Goal: Task Accomplishment & Management: Manage account settings

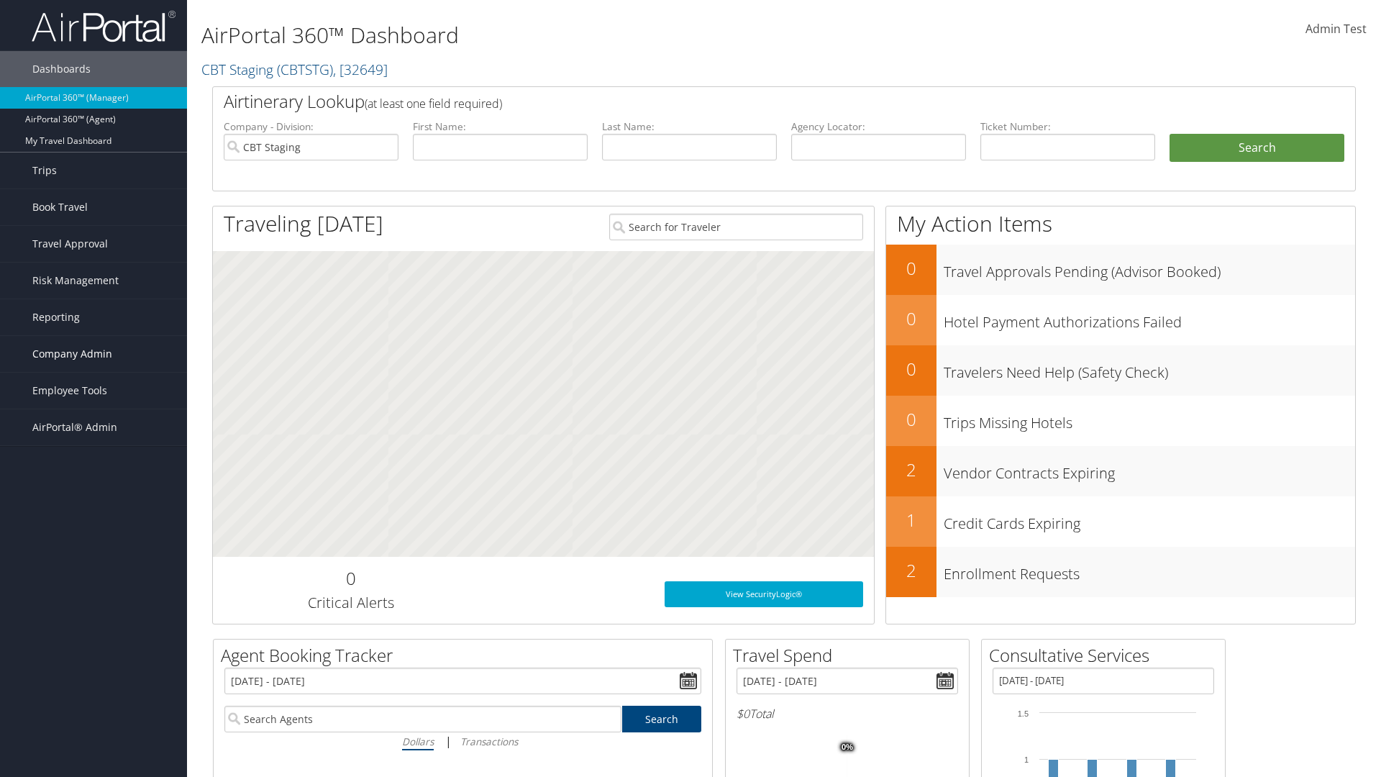
click at [94, 354] on span "Company Admin" at bounding box center [72, 354] width 80 height 36
click at [94, 523] on link "Travel Policy" at bounding box center [93, 534] width 187 height 22
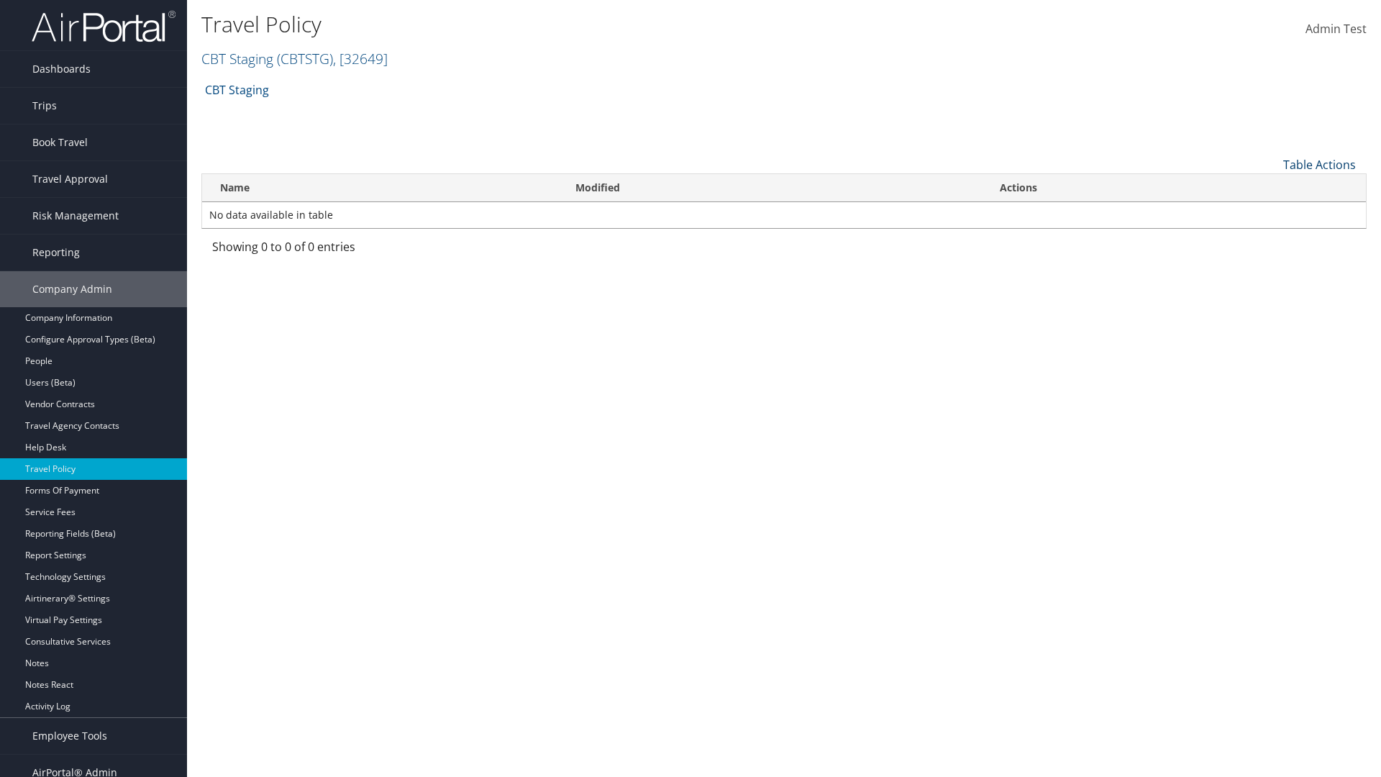
click at [1319, 164] on link "Table Actions" at bounding box center [1319, 165] width 73 height 16
click at [1271, 186] on link "Add New Policy" at bounding box center [1271, 187] width 189 height 24
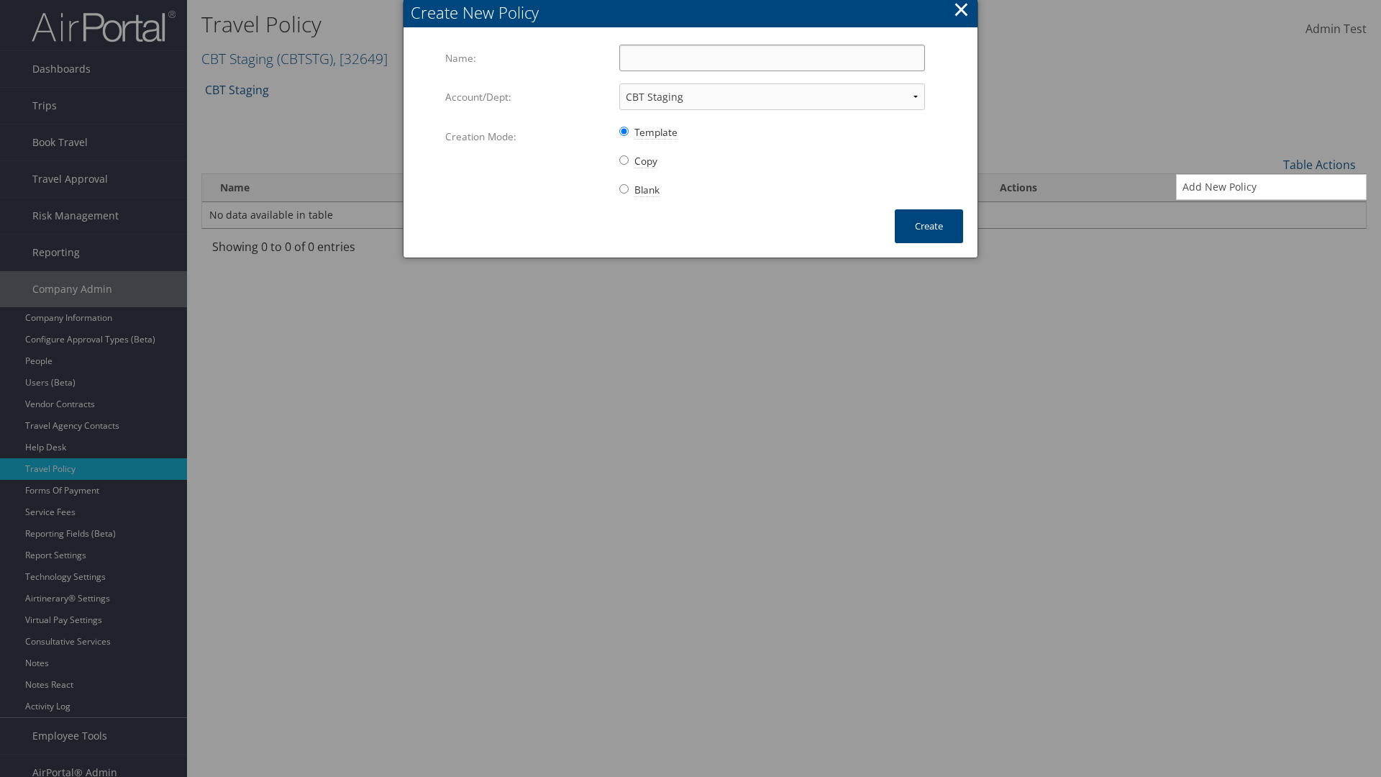
click at [772, 58] on input "Name:" at bounding box center [772, 58] width 306 height 27
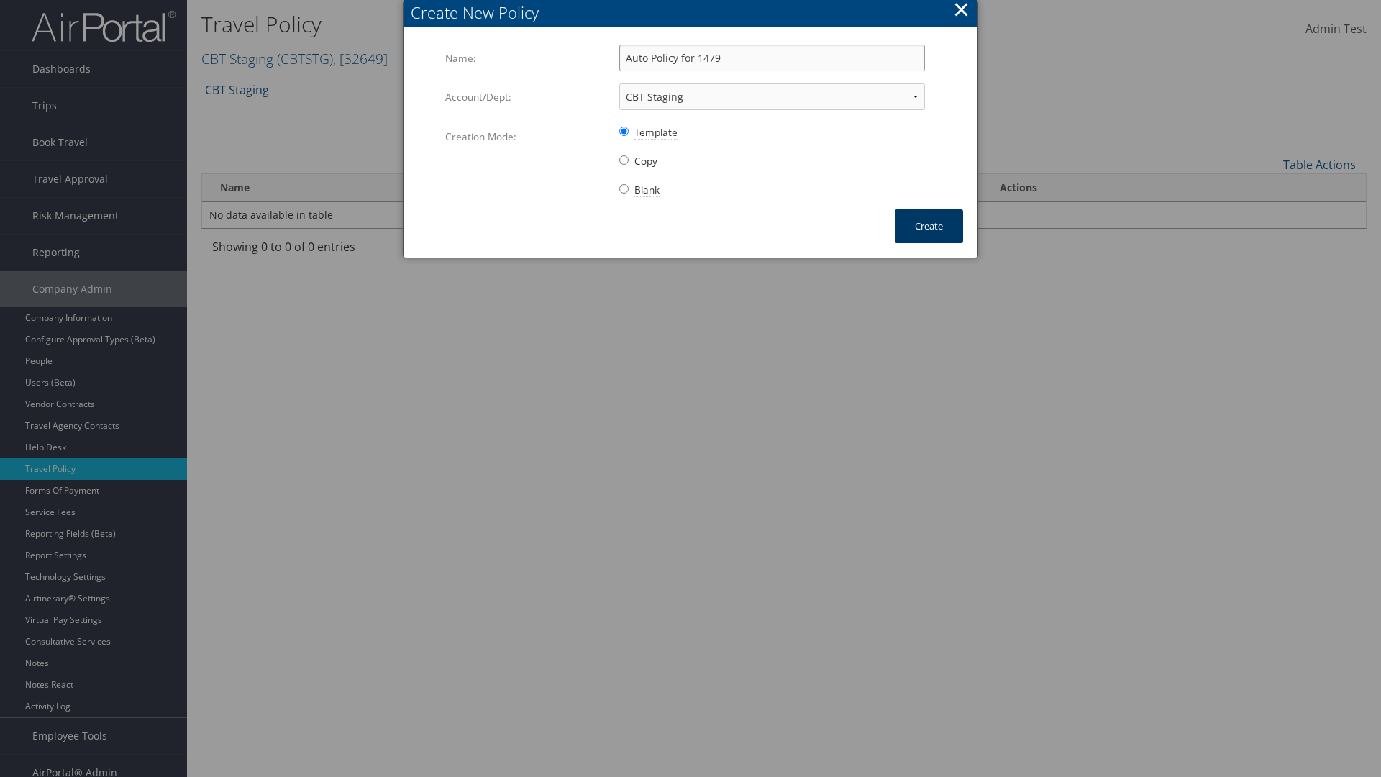
type input "Auto Policy for 1479"
click at [929, 226] on button "Create" at bounding box center [929, 226] width 68 height 34
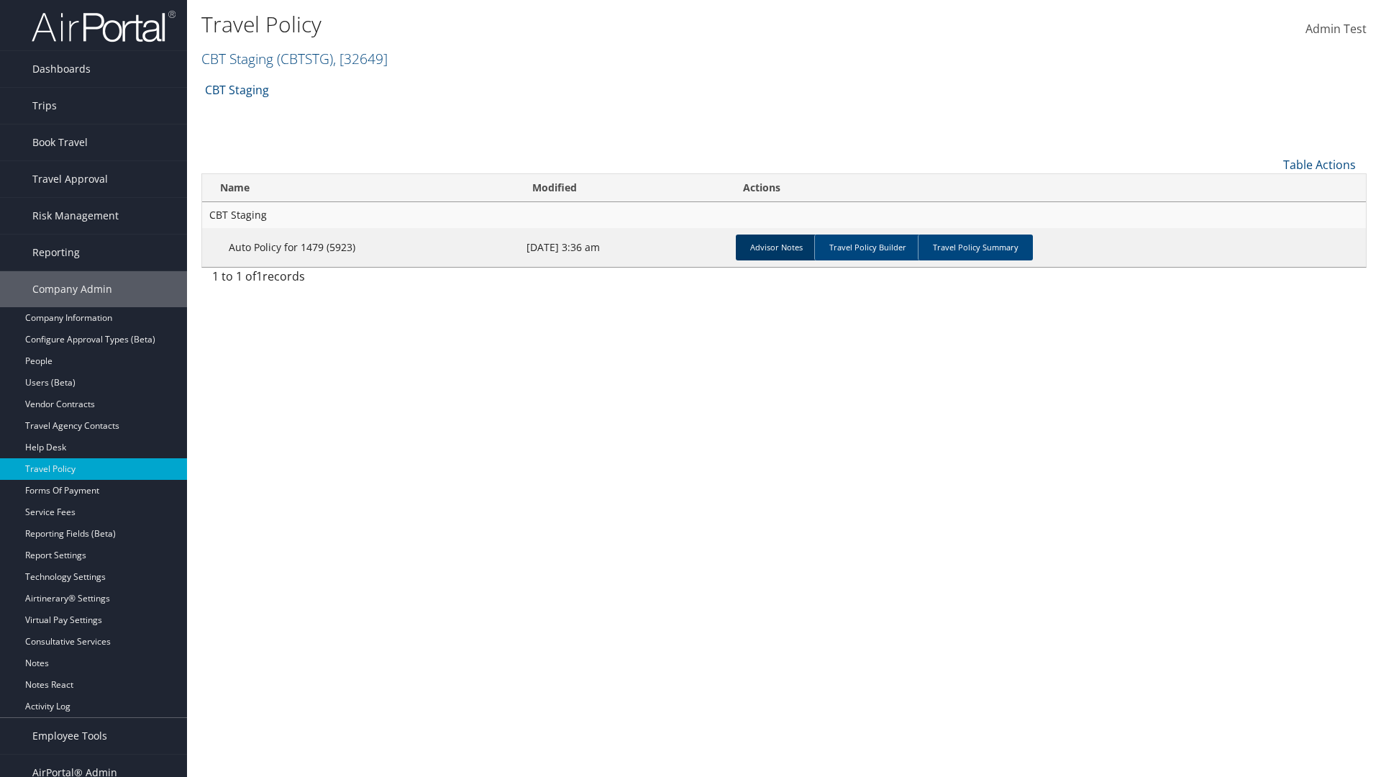
click at [776, 247] on link "Advisor Notes" at bounding box center [776, 248] width 81 height 26
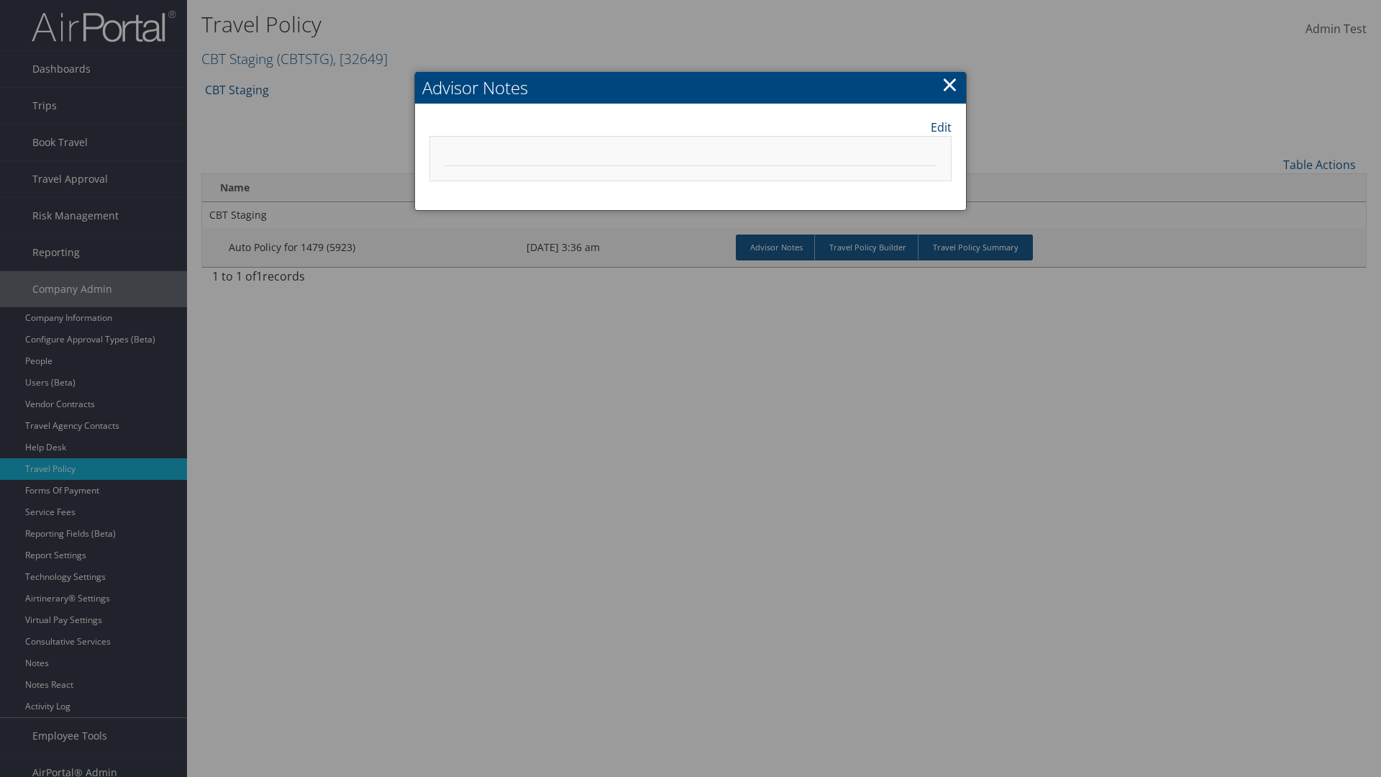
click at [941, 127] on link "Edit" at bounding box center [941, 127] width 21 height 17
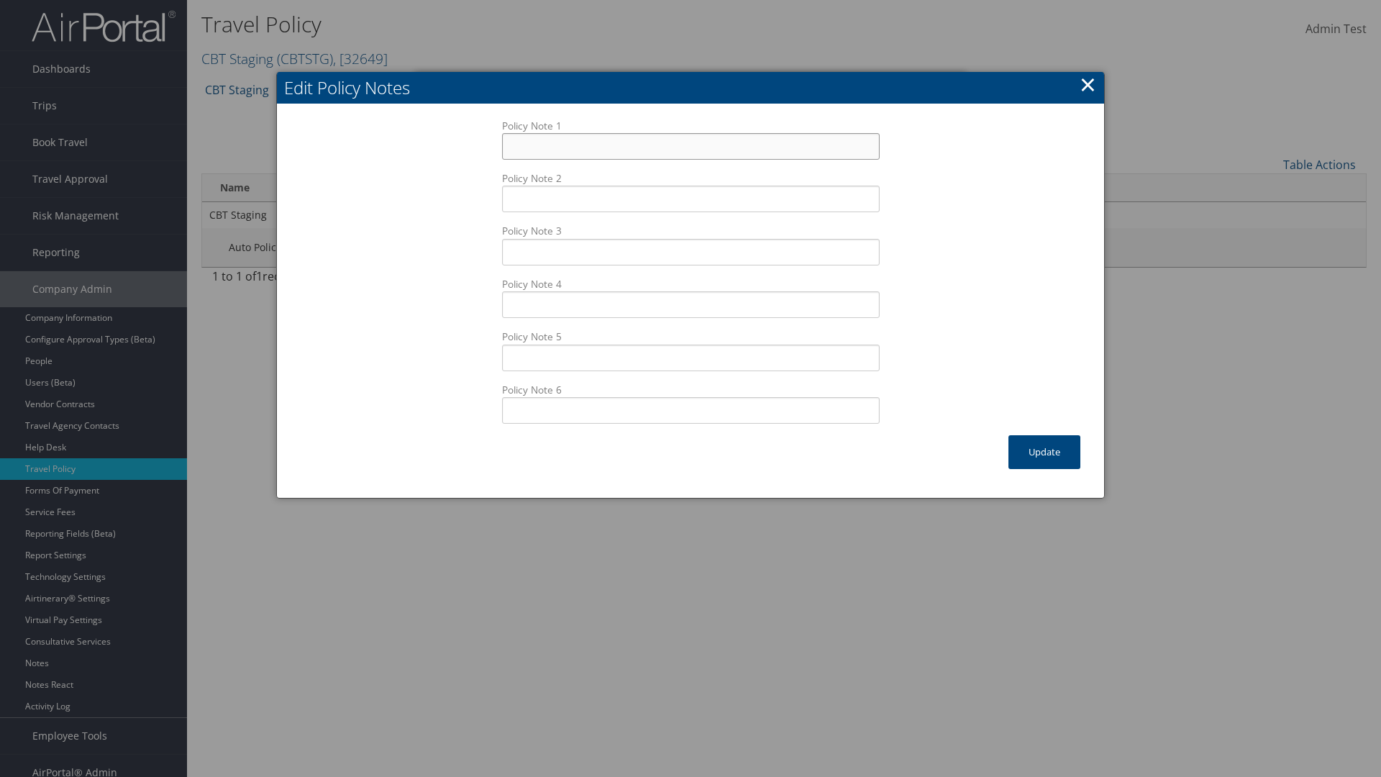
click at [691, 133] on input "Policy Note 1" at bounding box center [691, 146] width 378 height 27
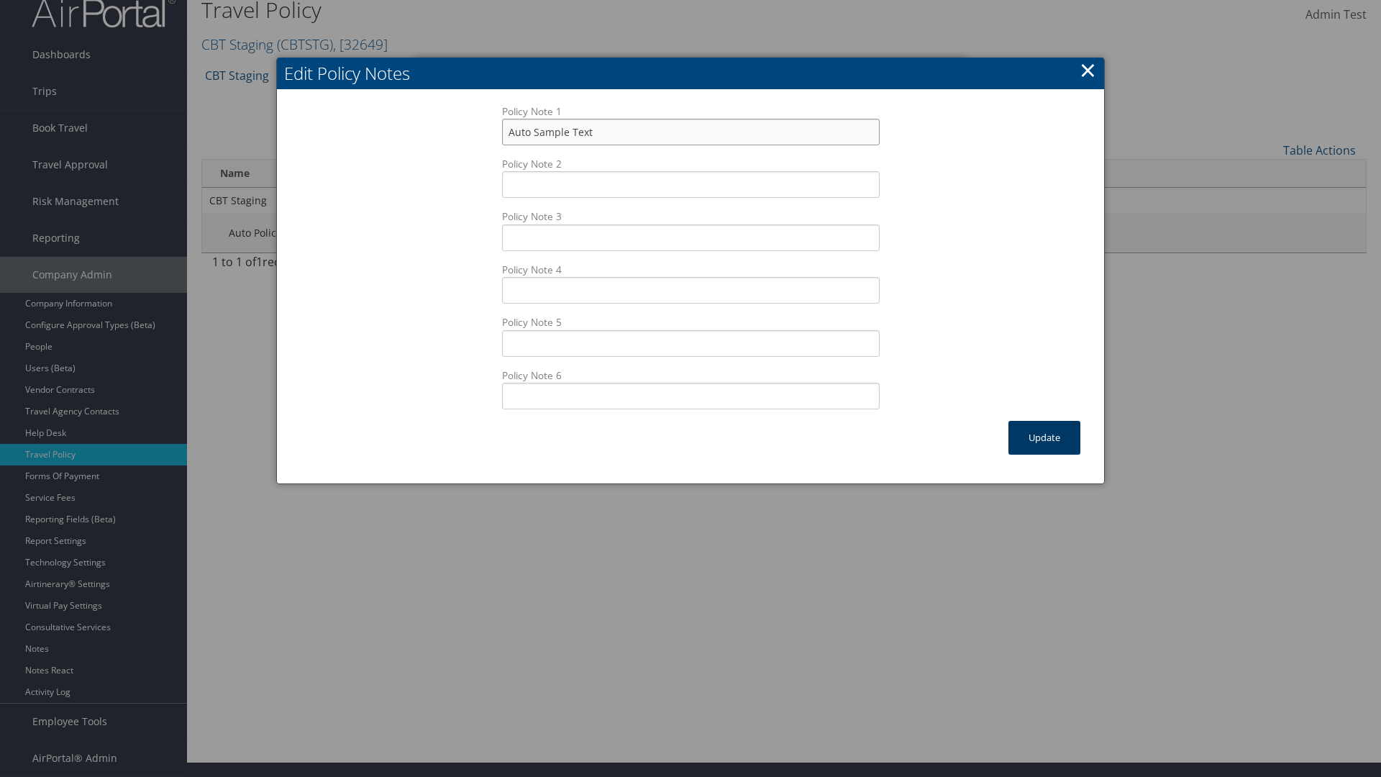
type input "Auto Sample Text"
click at [1045, 437] on button "Update" at bounding box center [1045, 438] width 72 height 34
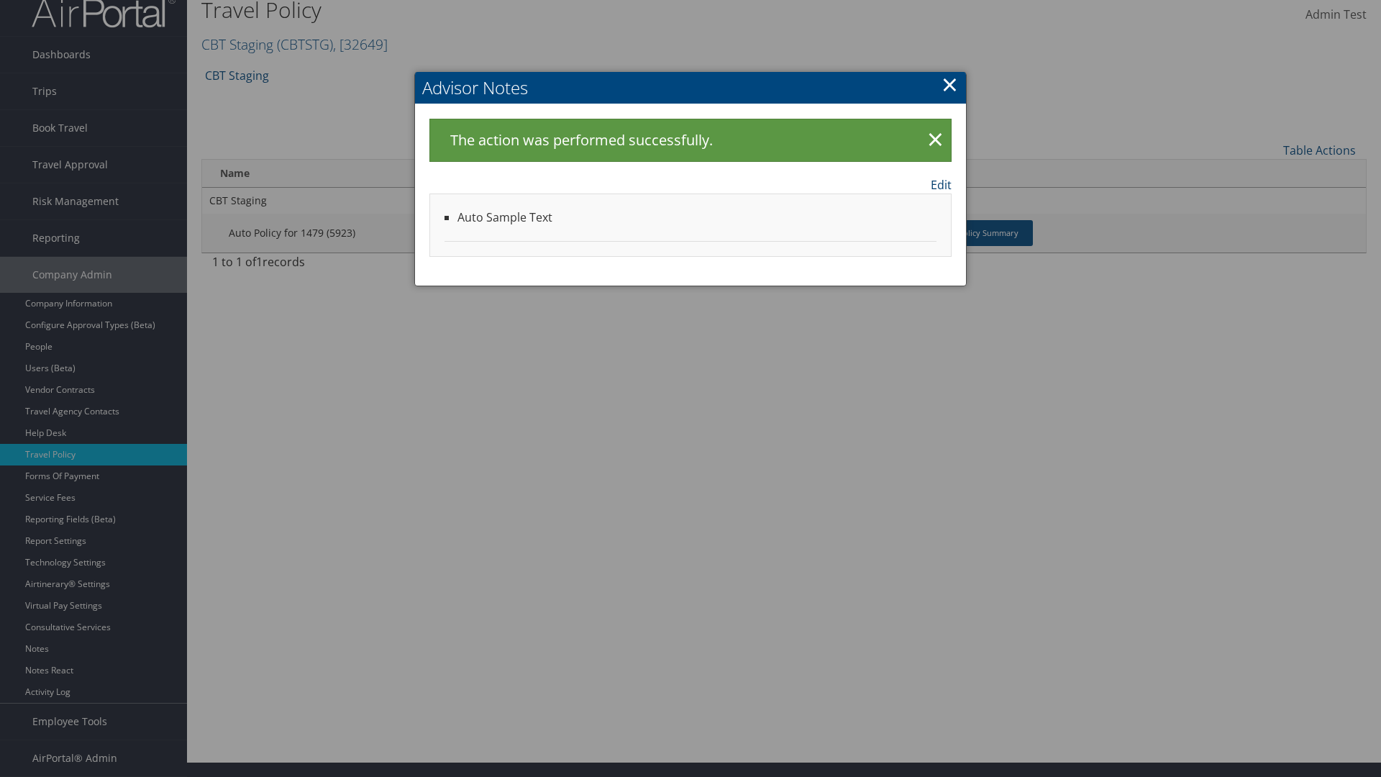
click at [941, 184] on link "Edit" at bounding box center [941, 184] width 21 height 17
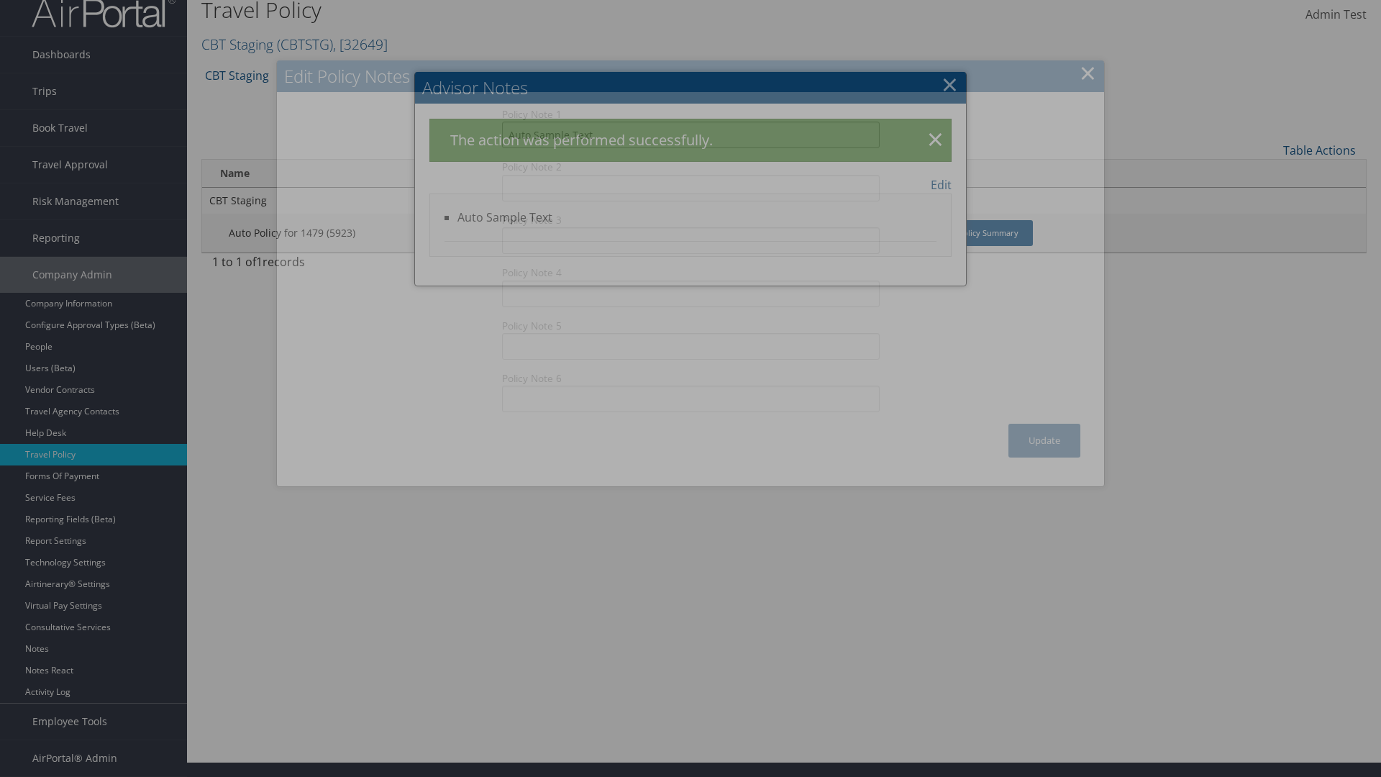
click at [691, 146] on input "Auto Sample Text" at bounding box center [691, 135] width 378 height 27
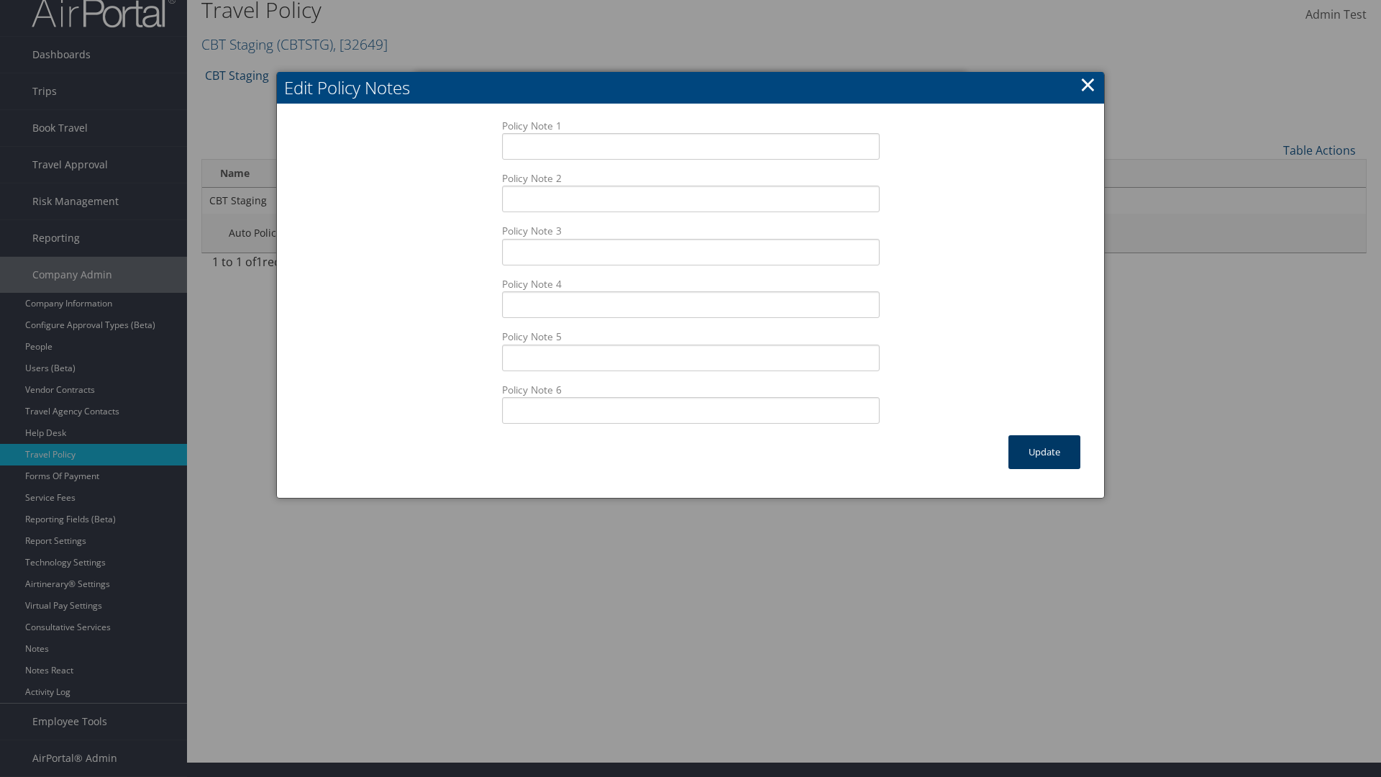
click at [1045, 452] on button "Update" at bounding box center [1045, 452] width 72 height 34
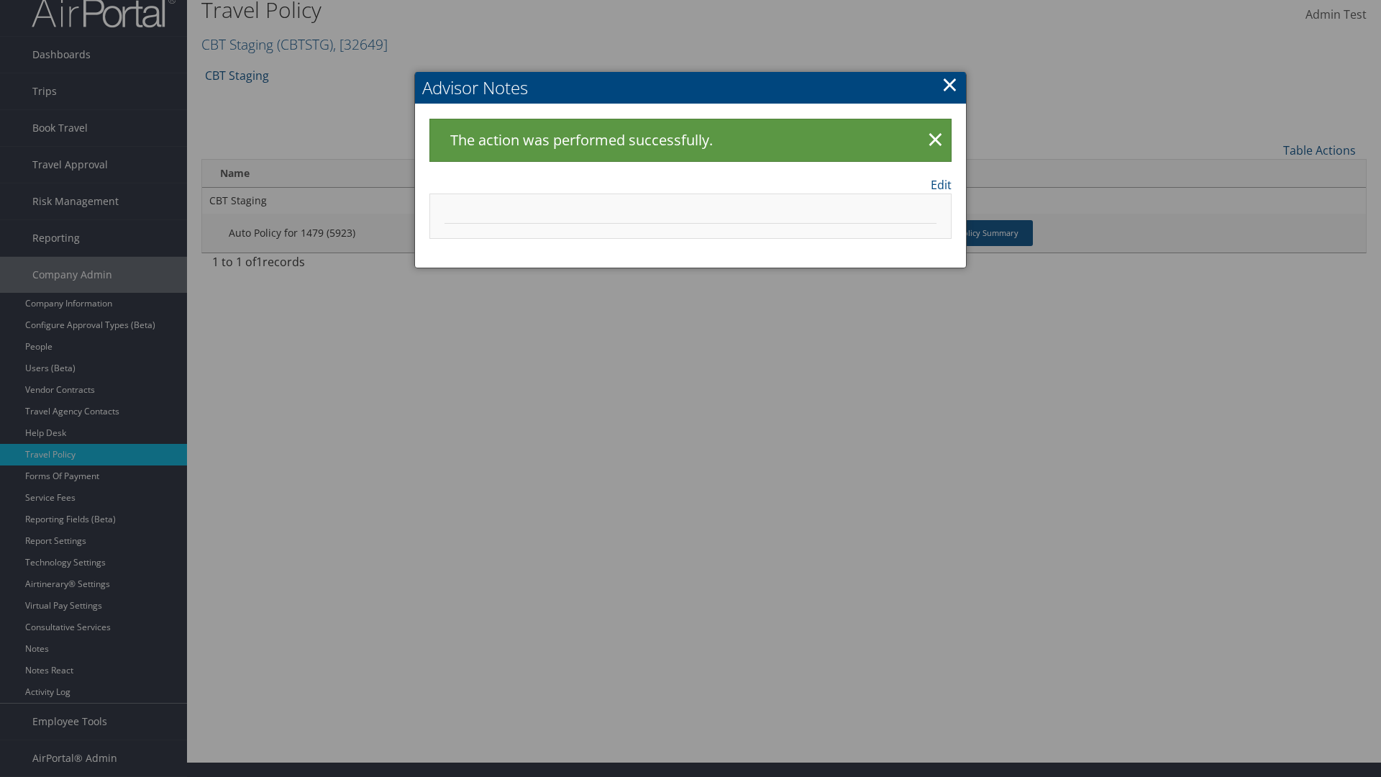
click at [950, 84] on link "×" at bounding box center [950, 84] width 17 height 29
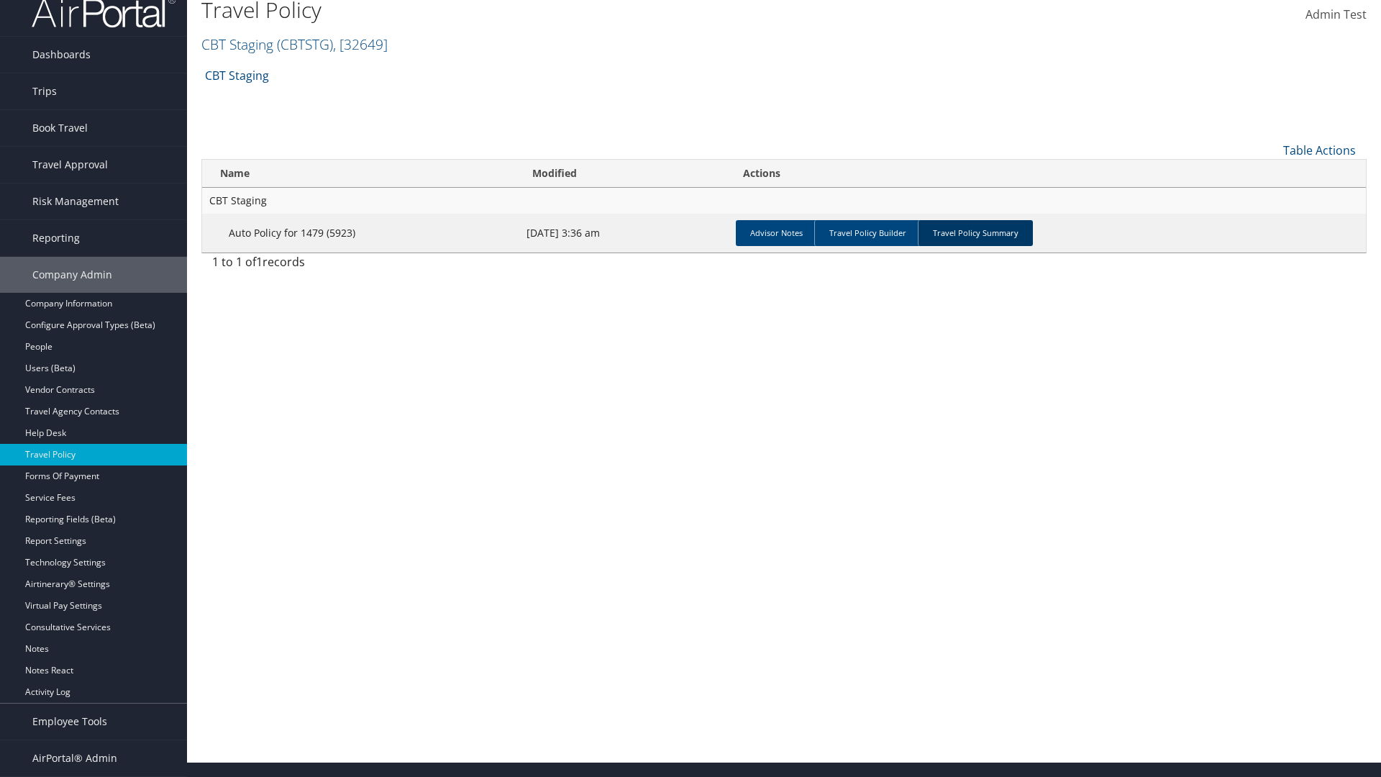
click at [976, 232] on link "Travel Policy Summary" at bounding box center [975, 233] width 115 height 26
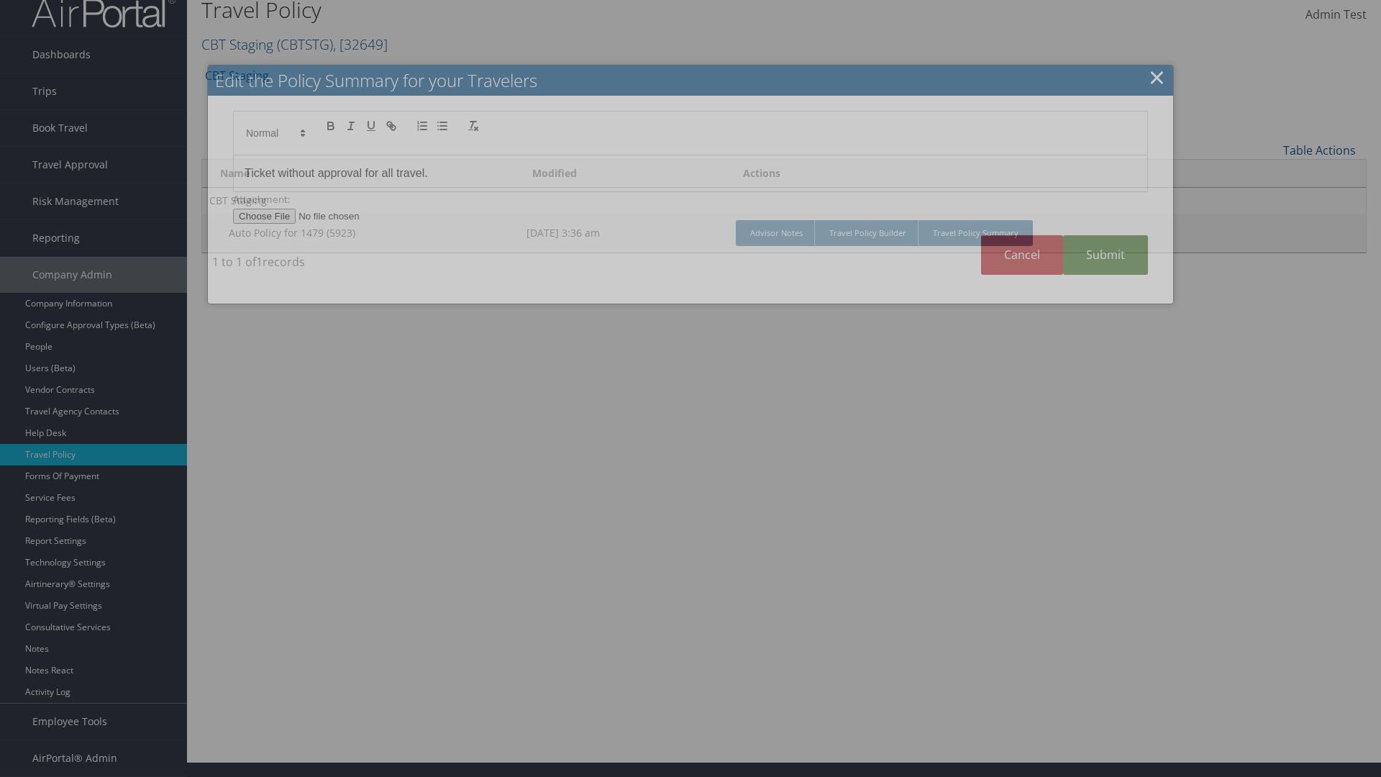
click at [691, 181] on p "Ticket without approval for all travel." at bounding box center [691, 173] width 892 height 19
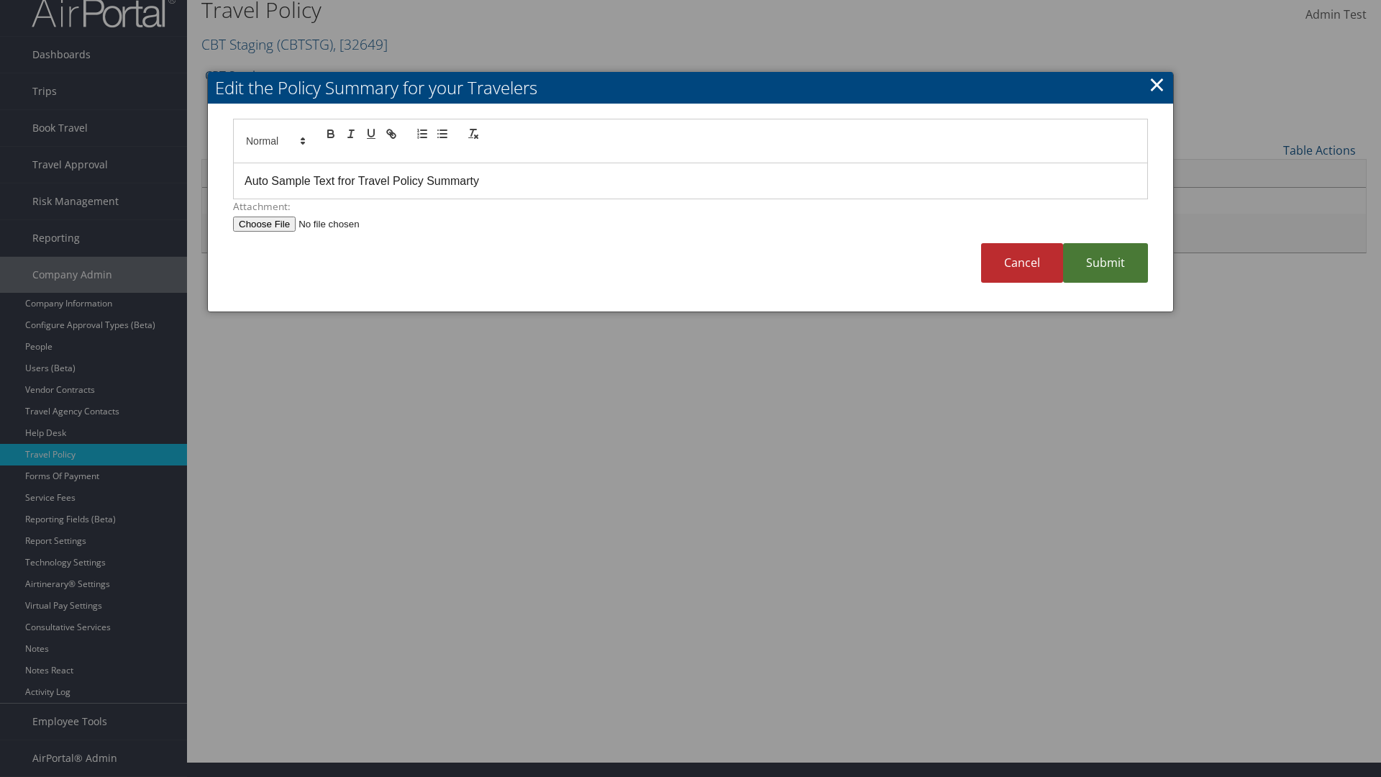
click at [1106, 263] on link "Submit" at bounding box center [1105, 263] width 85 height 40
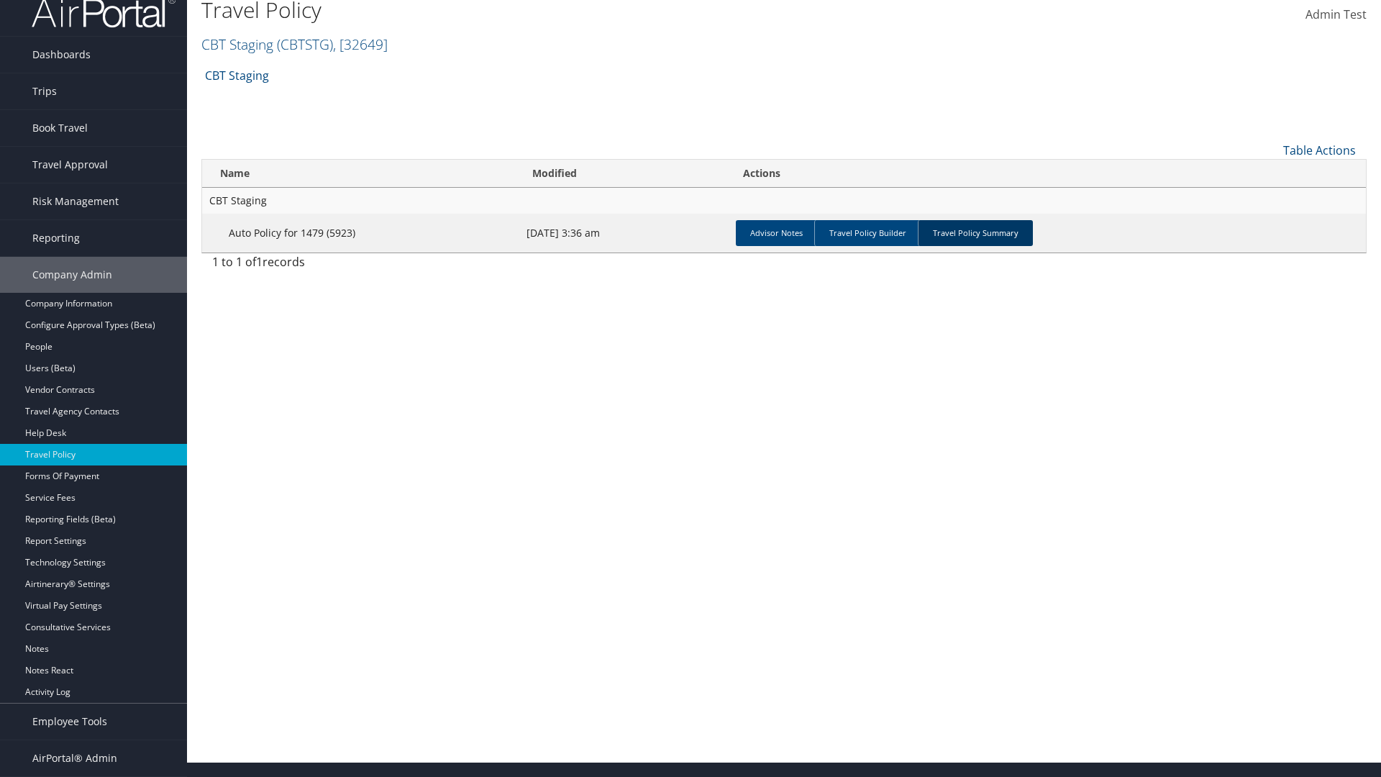
click at [976, 232] on link "Travel Policy Summary" at bounding box center [975, 233] width 115 height 26
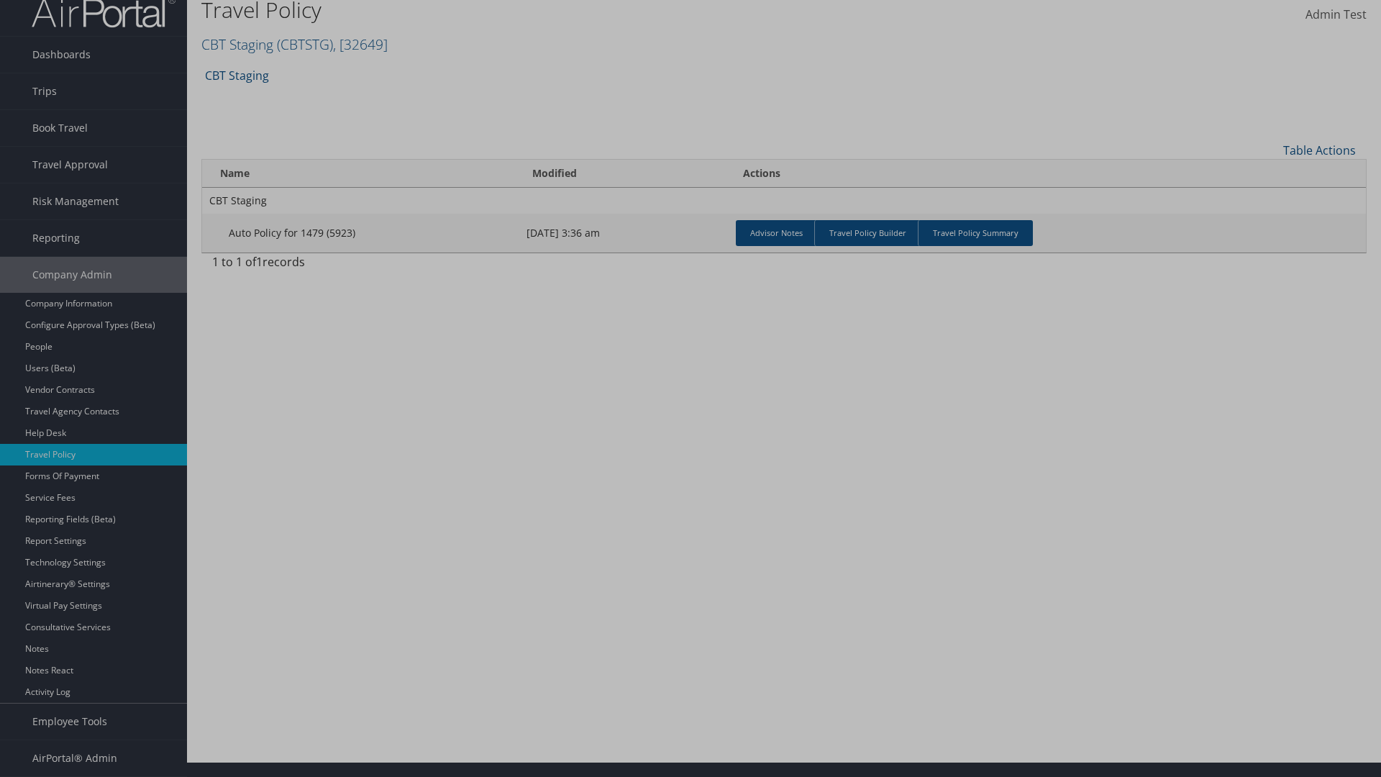
click at [0, 0] on p "Auto Sample Text fror Travel Policy Summarty" at bounding box center [0, 0] width 0 height 0
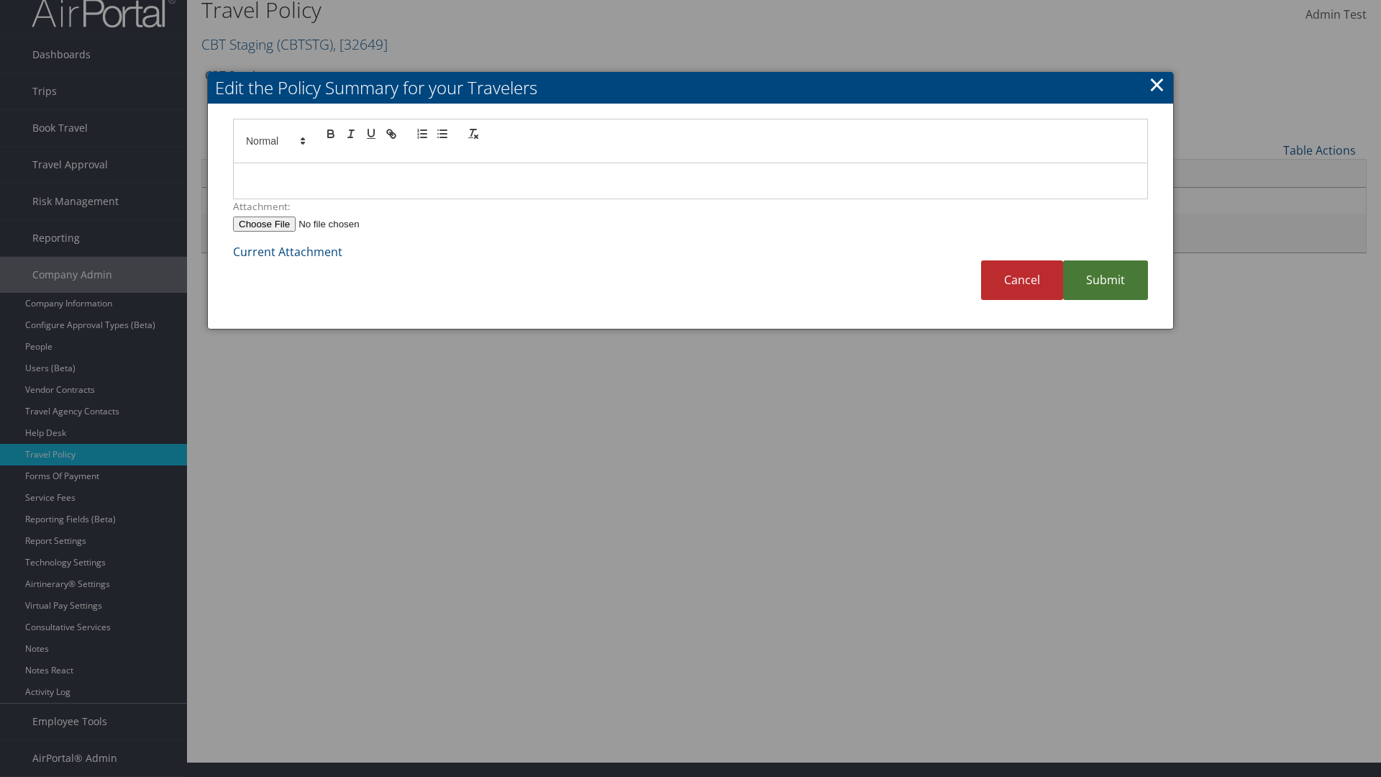
click at [1106, 280] on link "Submit" at bounding box center [1105, 280] width 85 height 40
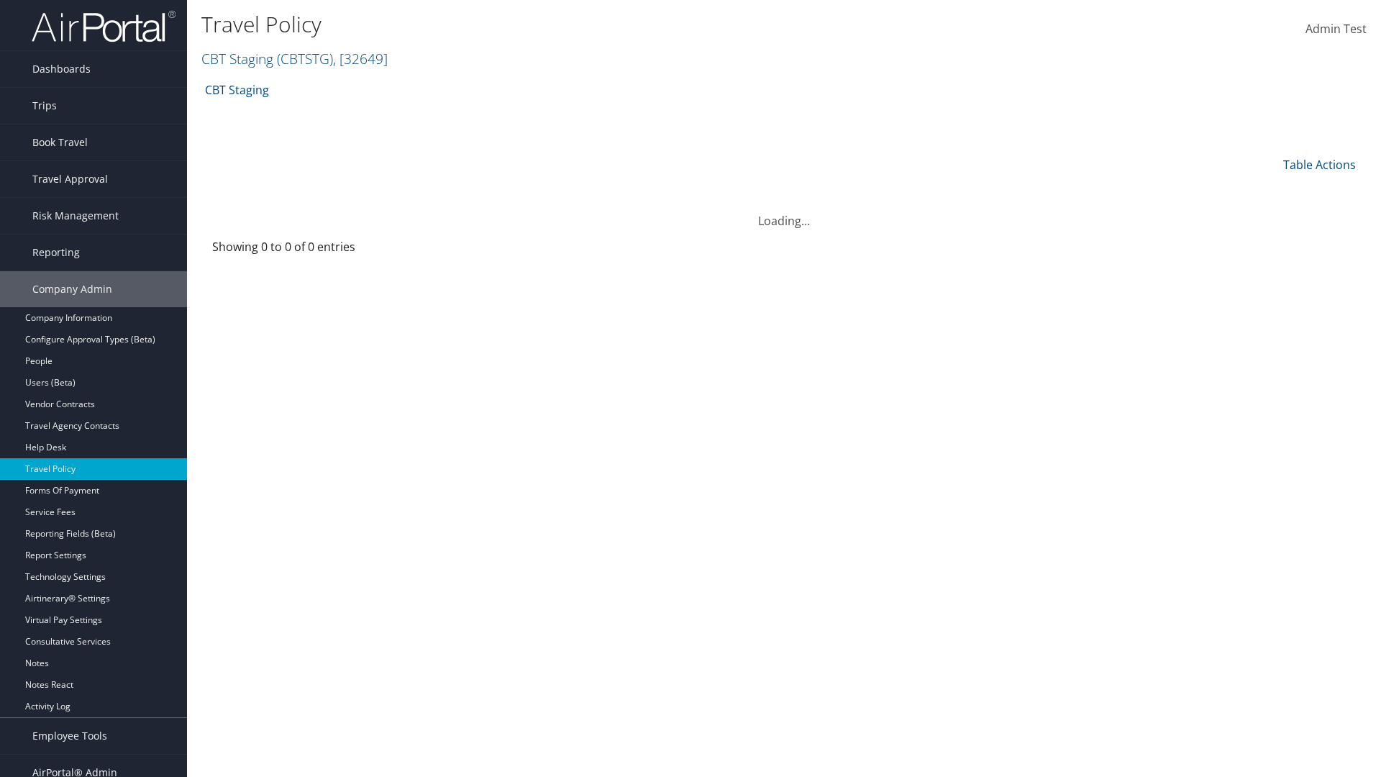
scroll to position [14, 0]
